Goal: Find specific fact: Find specific fact

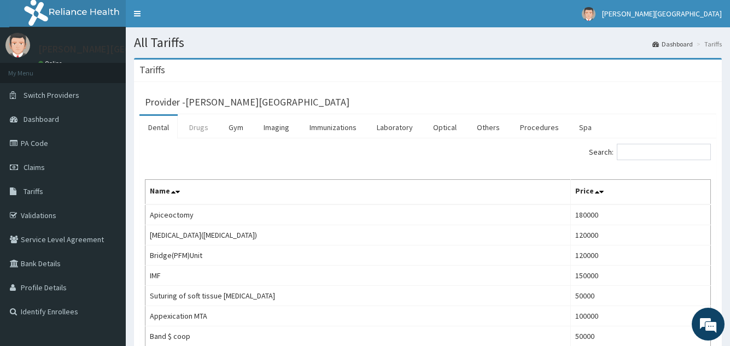
click at [194, 133] on link "Drugs" at bounding box center [198, 127] width 37 height 23
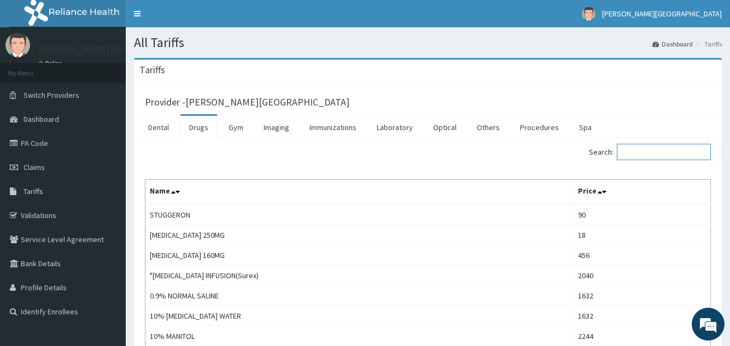
click at [646, 156] on input "Search:" at bounding box center [664, 152] width 94 height 16
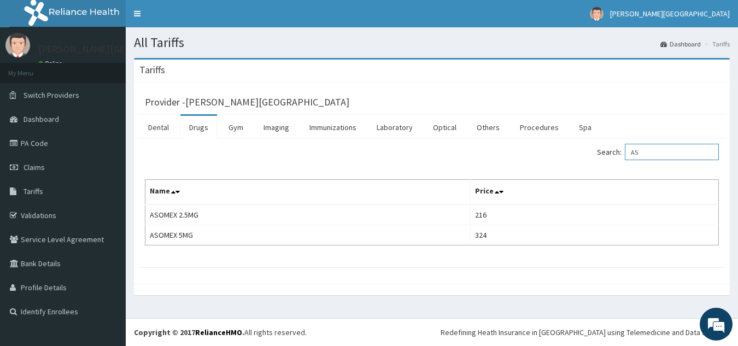
type input "A"
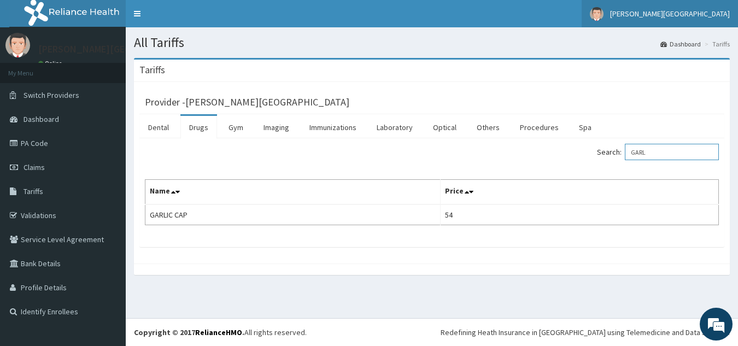
type input "GARL"
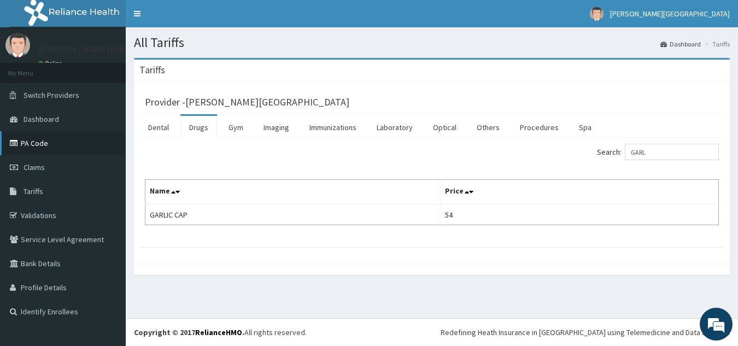
click at [41, 140] on link "PA Code" at bounding box center [63, 143] width 126 height 24
